Goal: Information Seeking & Learning: Learn about a topic

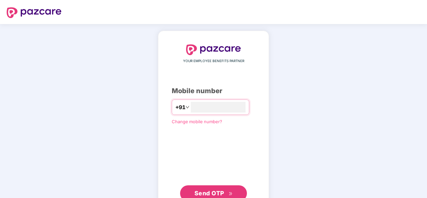
type input "**********"
click at [203, 190] on span "Send OTP" at bounding box center [210, 192] width 30 height 7
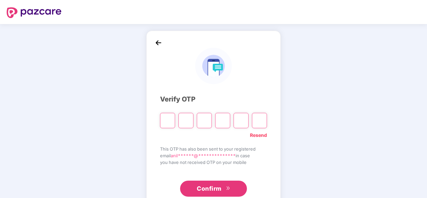
type input "*"
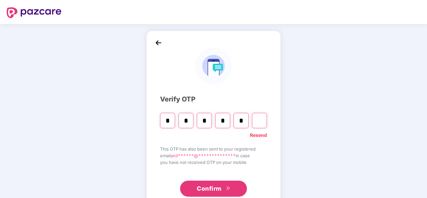
type input "*"
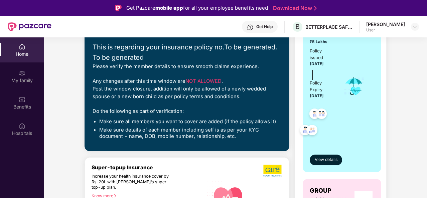
scroll to position [102, 0]
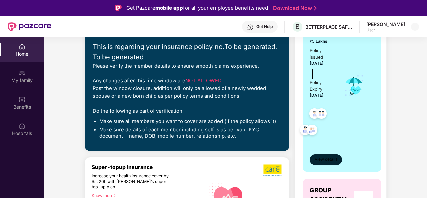
click at [324, 158] on span "View details" at bounding box center [326, 160] width 23 height 6
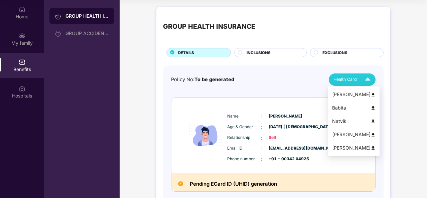
click at [371, 94] on img at bounding box center [373, 94] width 5 height 5
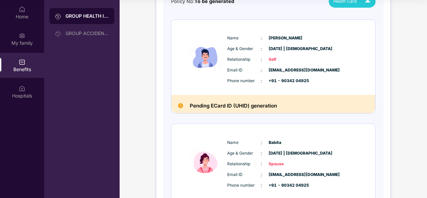
scroll to position [9, 0]
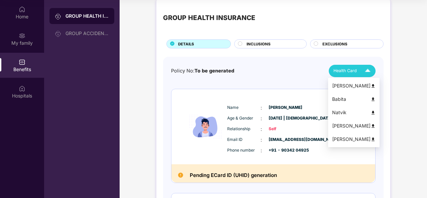
click at [367, 70] on img at bounding box center [368, 71] width 12 height 12
click at [371, 100] on img at bounding box center [373, 99] width 5 height 5
click at [371, 113] on img at bounding box center [373, 112] width 5 height 5
click at [371, 127] on img at bounding box center [373, 126] width 5 height 5
click at [368, 70] on img at bounding box center [368, 71] width 12 height 12
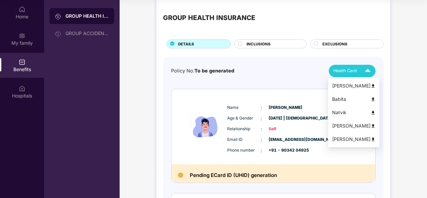
click at [371, 139] on img at bounding box center [373, 139] width 5 height 5
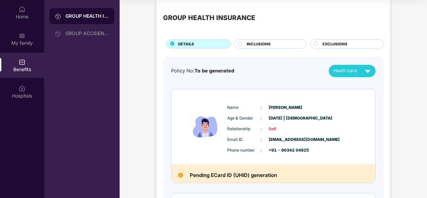
click at [250, 42] on span "INCLUSIONS" at bounding box center [259, 44] width 24 height 6
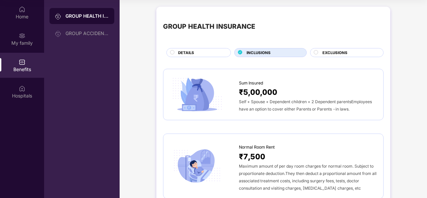
scroll to position [0, 0]
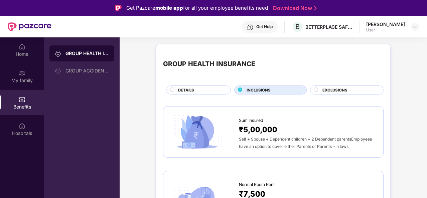
click at [316, 91] on circle at bounding box center [316, 90] width 4 height 4
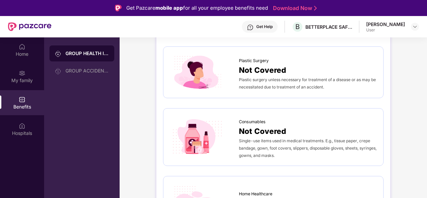
scroll to position [369, 0]
